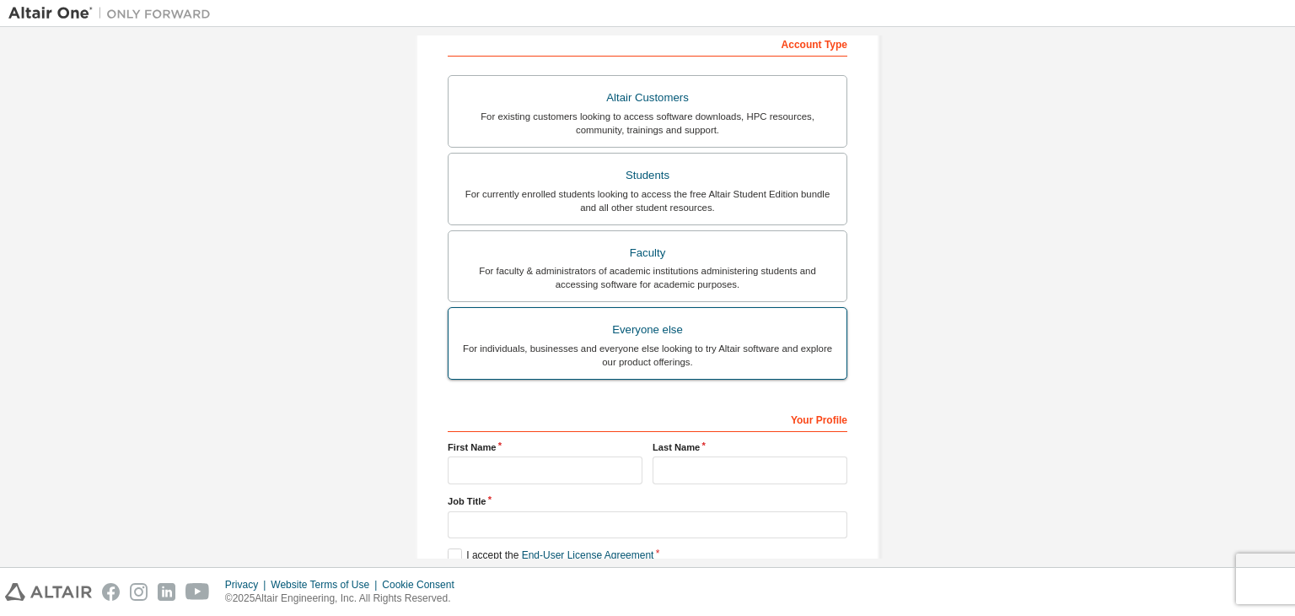
scroll to position [115, 0]
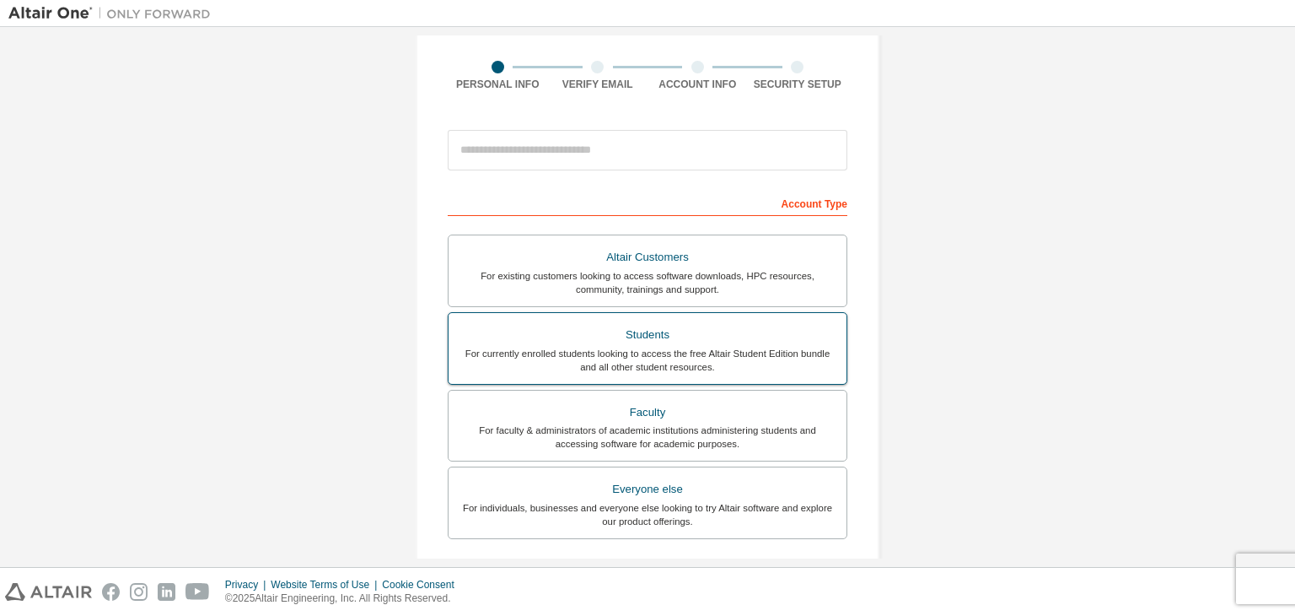
click at [647, 327] on div "Students" at bounding box center [648, 335] width 378 height 24
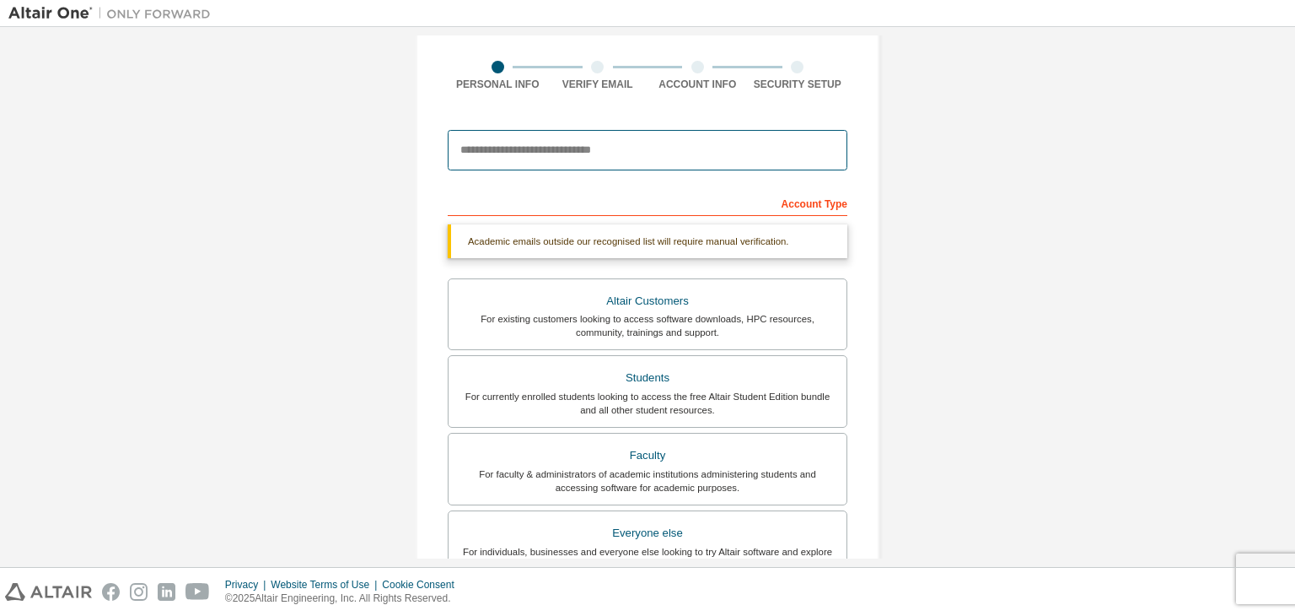
click at [660, 153] on input "email" at bounding box center [648, 150] width 400 height 40
click at [993, 213] on div "Create an Altair One Account For Free Trials, Licenses, Downloads, Learning & D…" at bounding box center [647, 389] width 1279 height 937
click at [776, 155] on input "email" at bounding box center [648, 150] width 400 height 40
type input "**********"
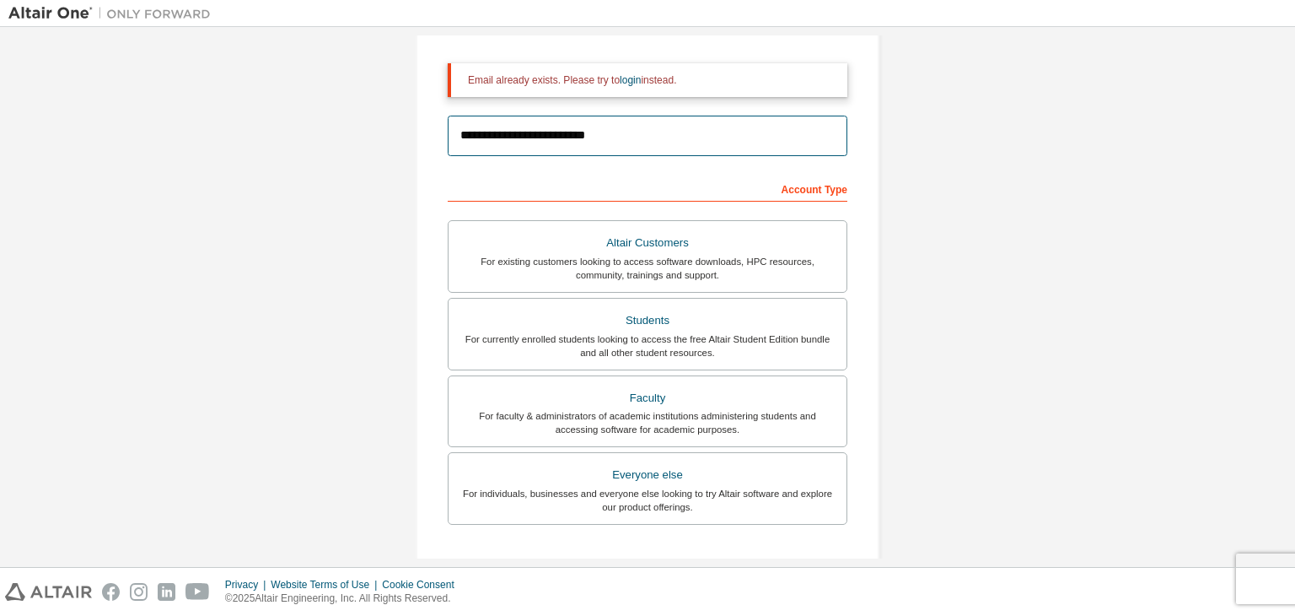
scroll to position [0, 0]
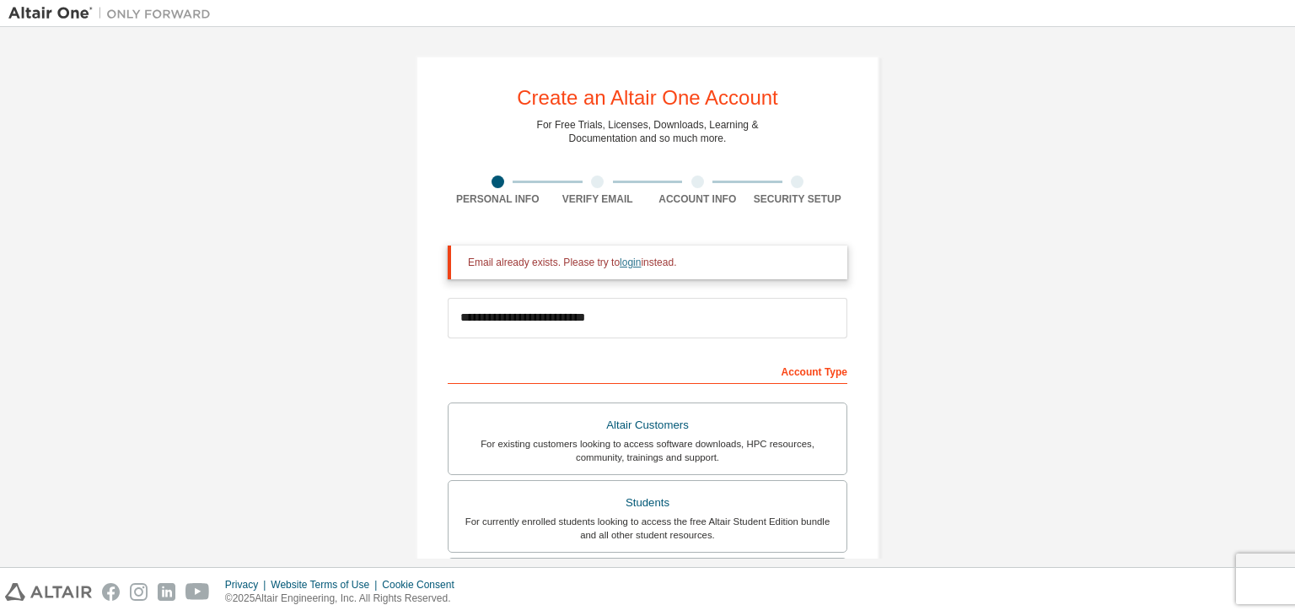
click at [624, 256] on link "login" at bounding box center [630, 262] width 21 height 12
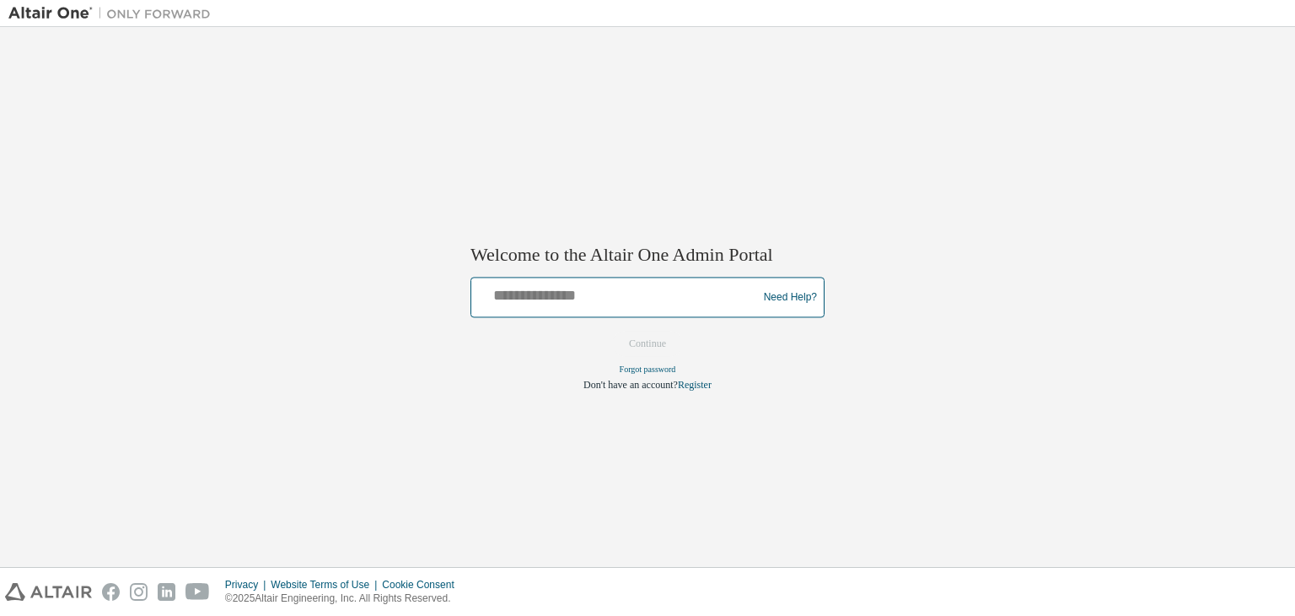
click at [536, 304] on input "text" at bounding box center [616, 294] width 277 height 24
type input "**********"
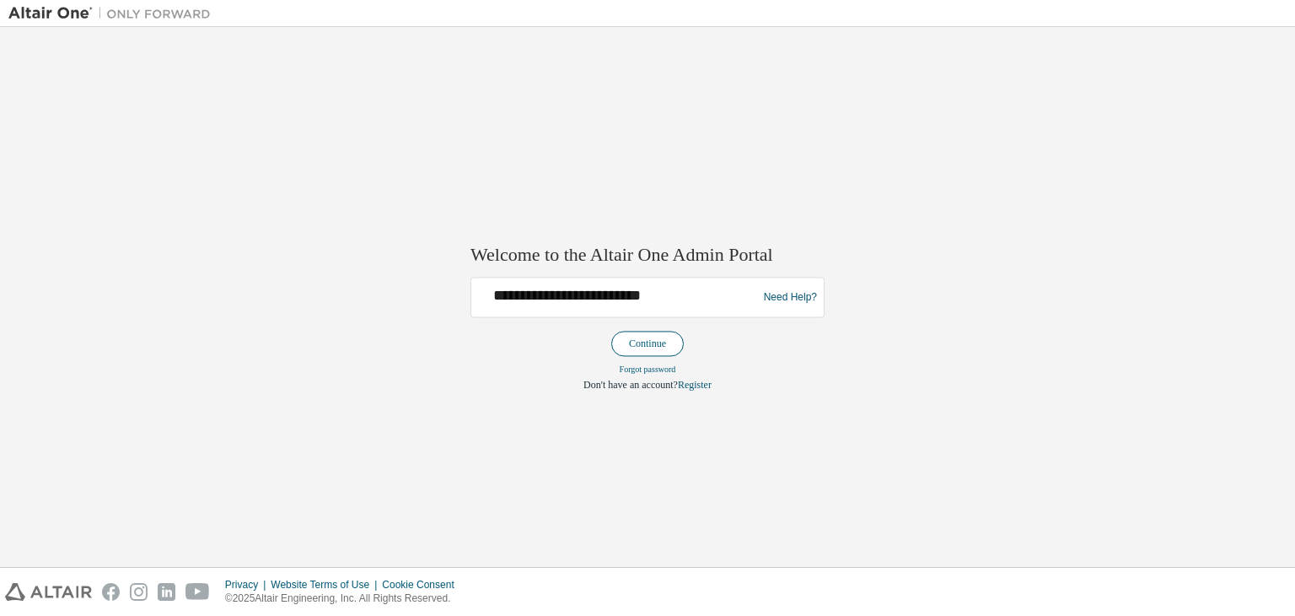
click at [658, 343] on button "Continue" at bounding box center [647, 343] width 73 height 25
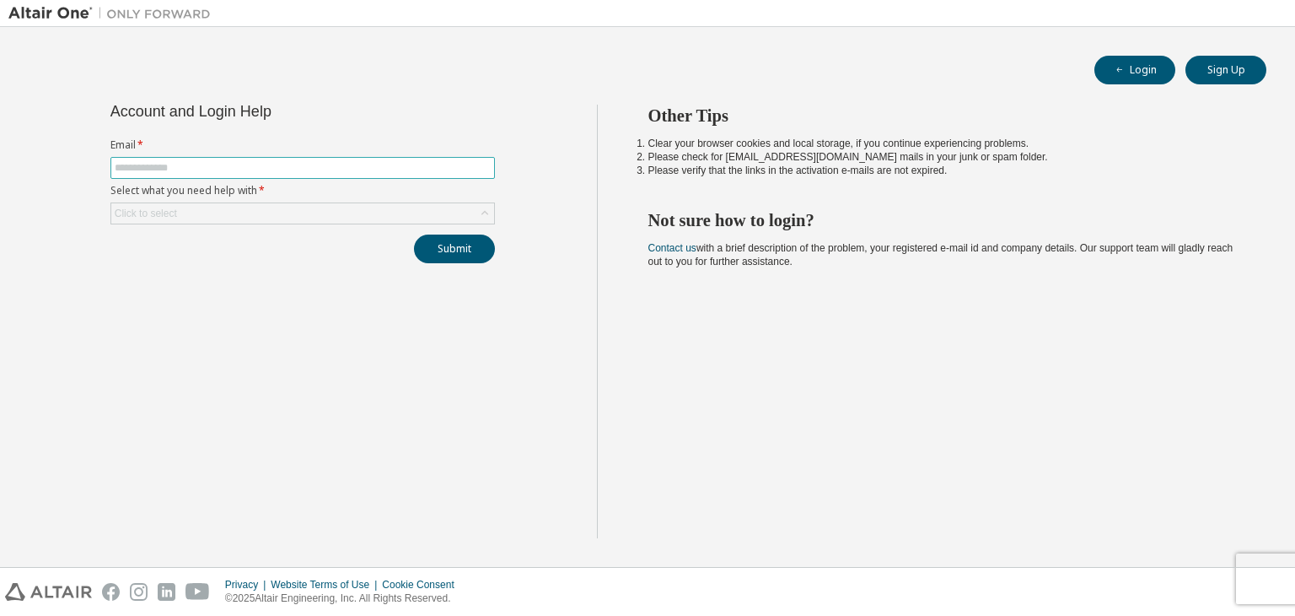
click at [310, 170] on input "text" at bounding box center [303, 167] width 376 height 13
type input "**********"
click at [295, 213] on div "Click to select" at bounding box center [302, 213] width 383 height 20
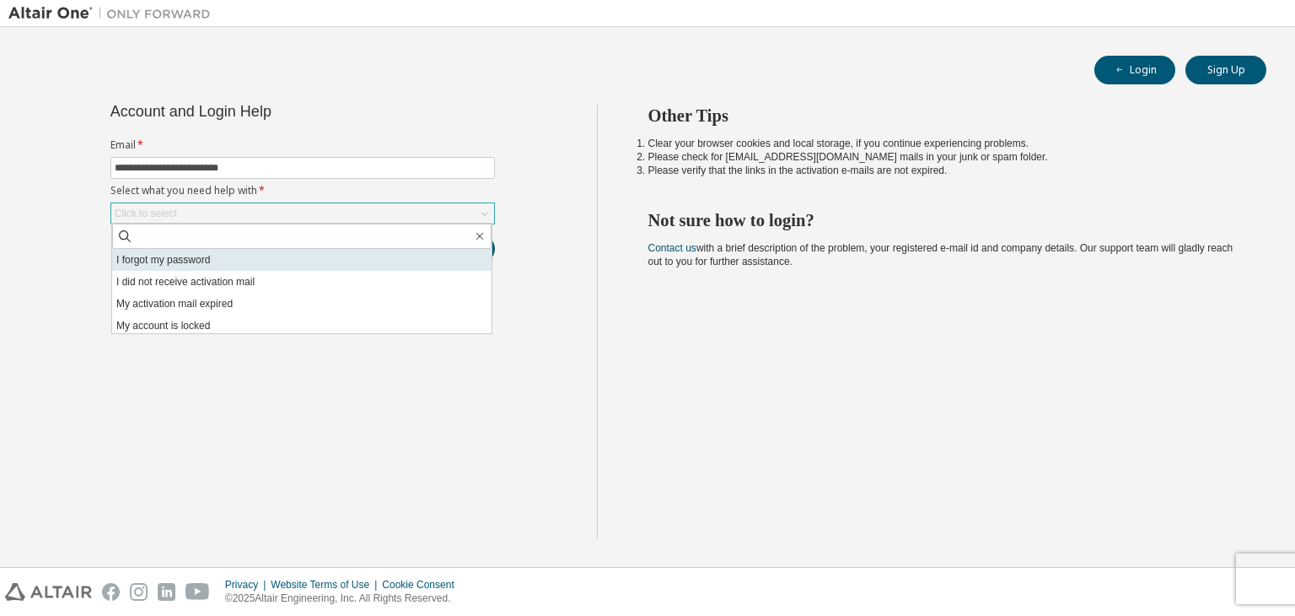
click at [259, 258] on li "I forgot my password" at bounding box center [302, 260] width 380 height 22
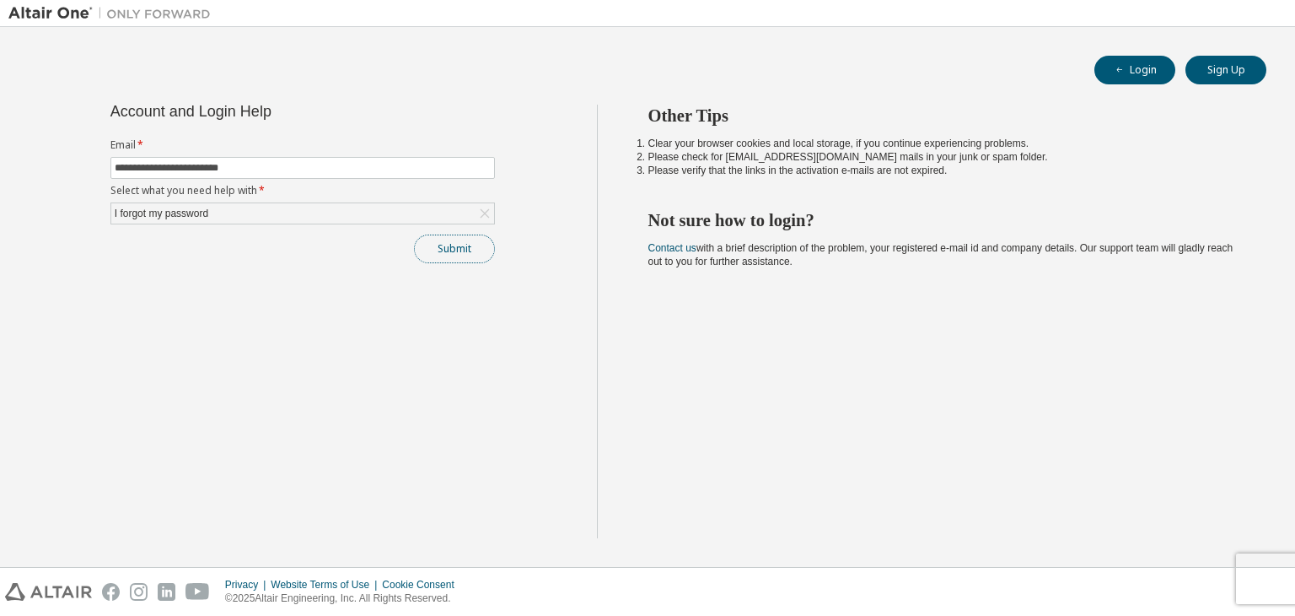
click at [463, 254] on button "Submit" at bounding box center [454, 248] width 81 height 29
